Goal: Find specific fact: Find specific page/section

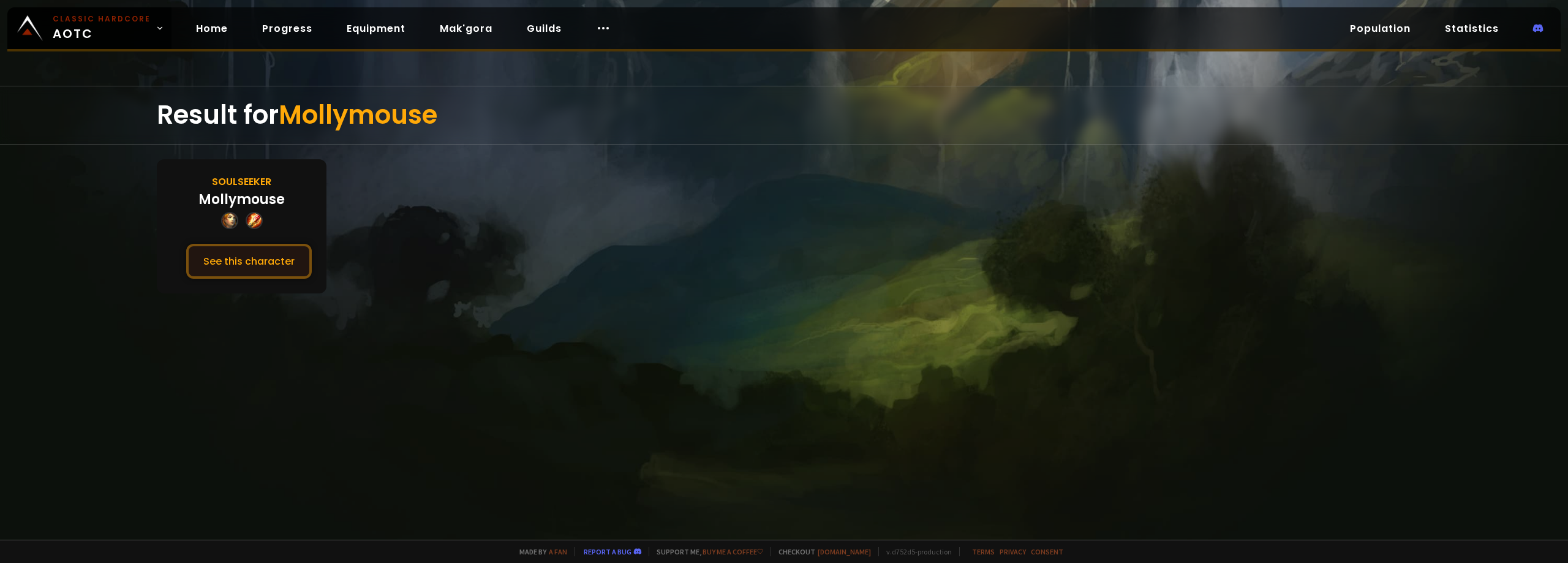
click at [265, 266] on button "See this character" at bounding box center [249, 261] width 125 height 35
